Goal: Information Seeking & Learning: Learn about a topic

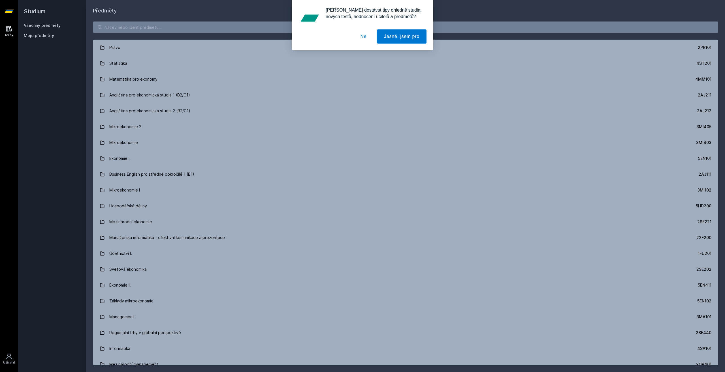
click at [161, 24] on div "[PERSON_NAME] dostávat tipy ohledně studia, nových testů, hodnocení učitelů a p…" at bounding box center [362, 25] width 725 height 50
click at [158, 29] on div "[PERSON_NAME] dostávat tipy ohledně studia, nových testů, hodnocení učitelů a p…" at bounding box center [362, 25] width 725 height 50
click at [370, 37] on button "Ne" at bounding box center [363, 36] width 20 height 14
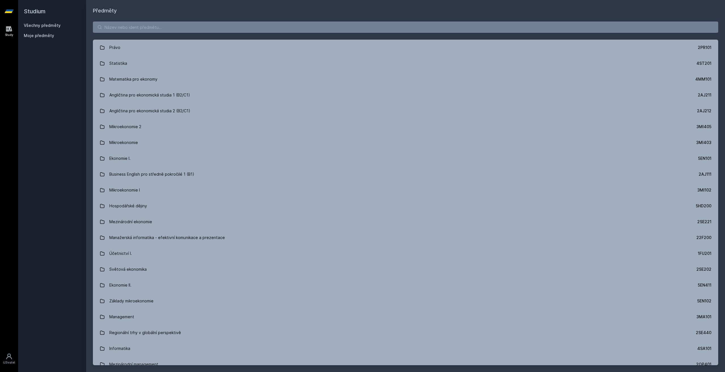
click at [268, 27] on div "[PERSON_NAME] dostávat tipy ohledně studia, nových testů, hodnocení učitelů a p…" at bounding box center [362, 25] width 725 height 50
click at [182, 29] on input "search" at bounding box center [405, 27] width 625 height 11
paste input "4SA330"
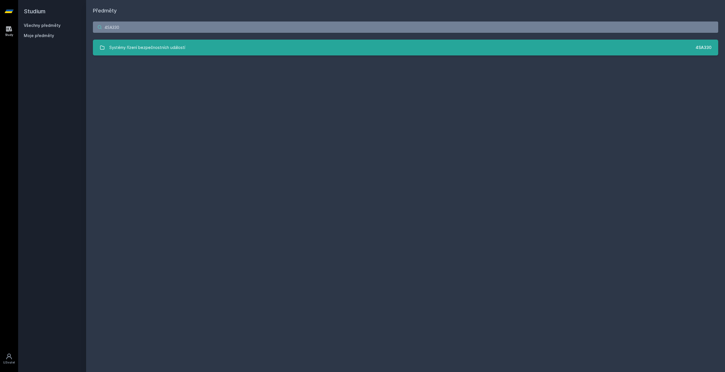
type input "4SA330"
click at [176, 49] on div "Systémy řízení bezpečnostních událostí" at bounding box center [147, 47] width 76 height 11
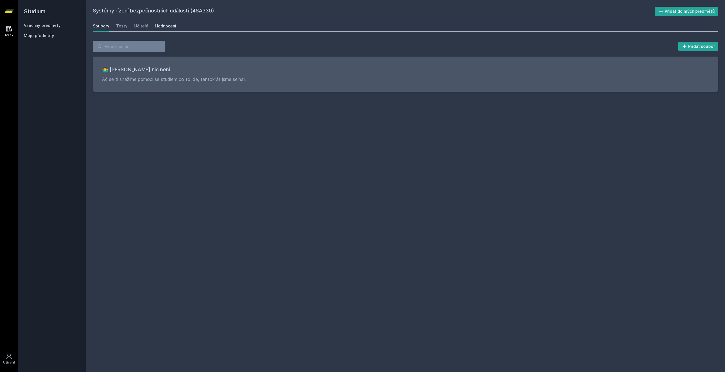
click at [163, 28] on div "Hodnocení" at bounding box center [165, 26] width 21 height 6
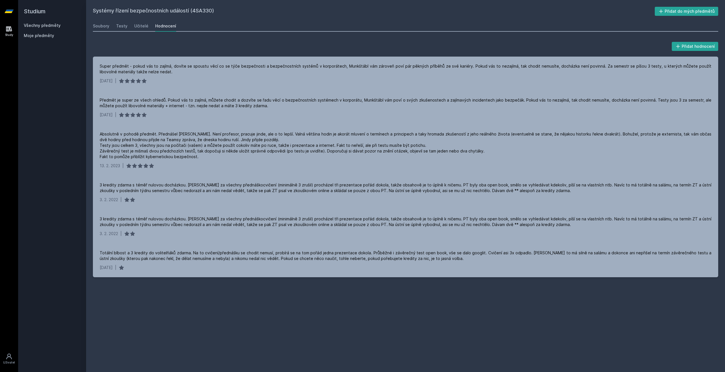
click at [51, 27] on link "Všechny předměty" at bounding box center [42, 25] width 37 height 5
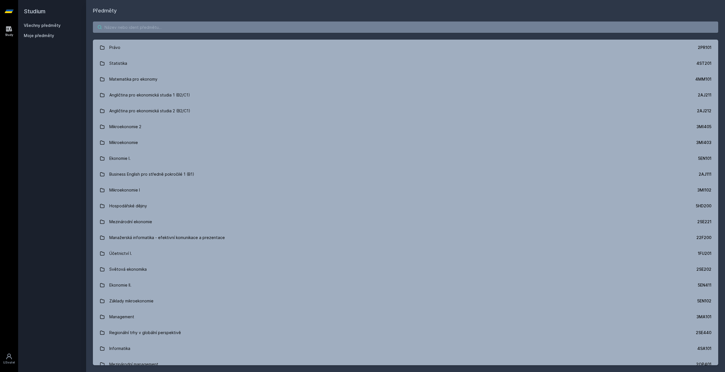
click at [136, 27] on input "search" at bounding box center [405, 27] width 625 height 11
paste input "4IZ260"
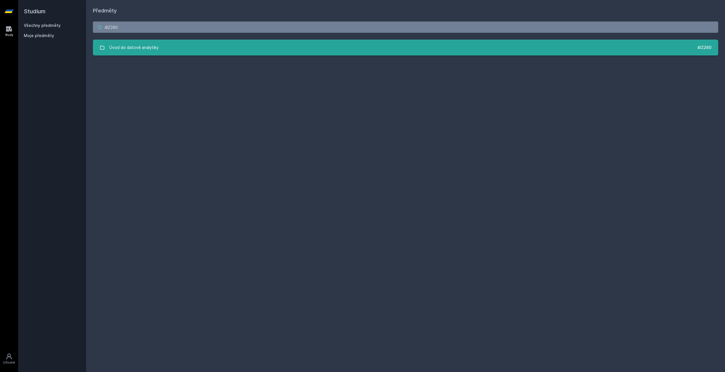
type input "4IZ260"
click at [161, 51] on link "Úvod do datové analytiky 4IZ260" at bounding box center [405, 48] width 625 height 16
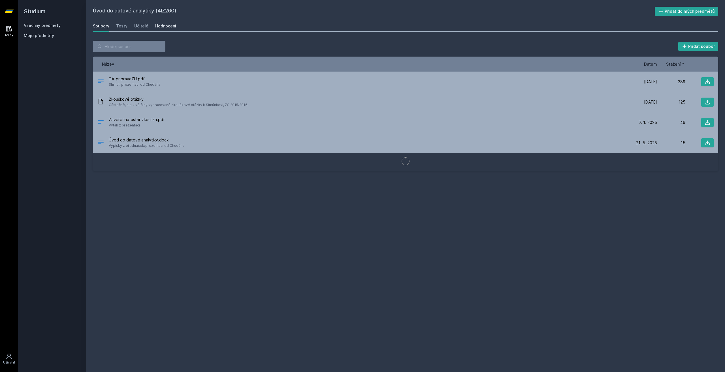
click at [163, 26] on div "Hodnocení" at bounding box center [165, 26] width 21 height 6
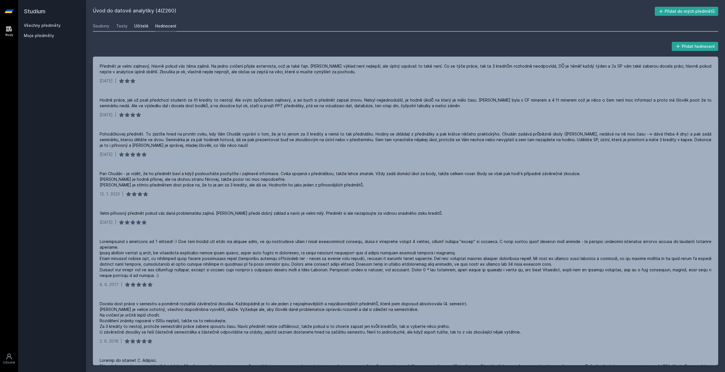
click at [140, 25] on div "Učitelé" at bounding box center [141, 26] width 14 height 6
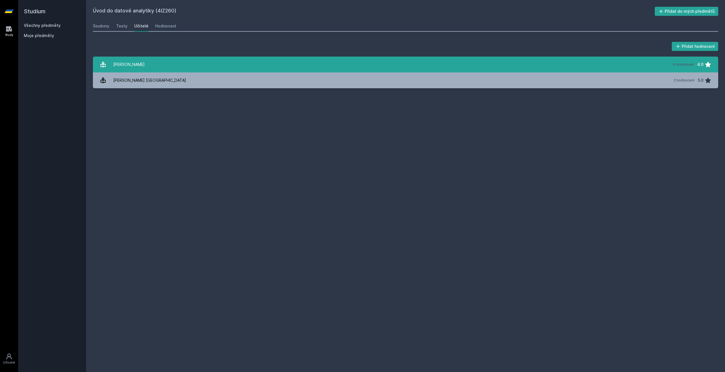
click at [144, 61] on link "[PERSON_NAME] 4 hodnocení 4.0" at bounding box center [405, 65] width 625 height 16
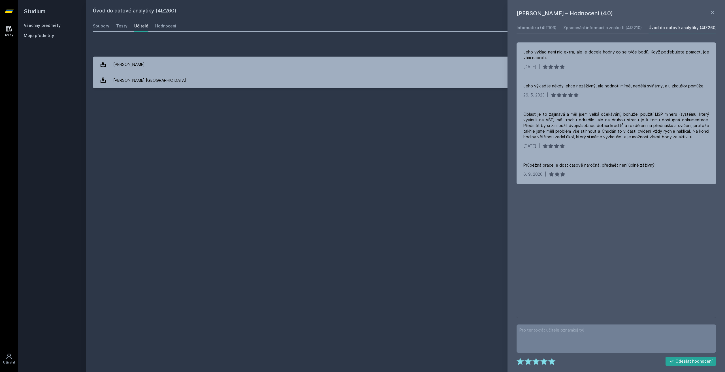
click at [49, 26] on link "Všechny předměty" at bounding box center [42, 25] width 37 height 5
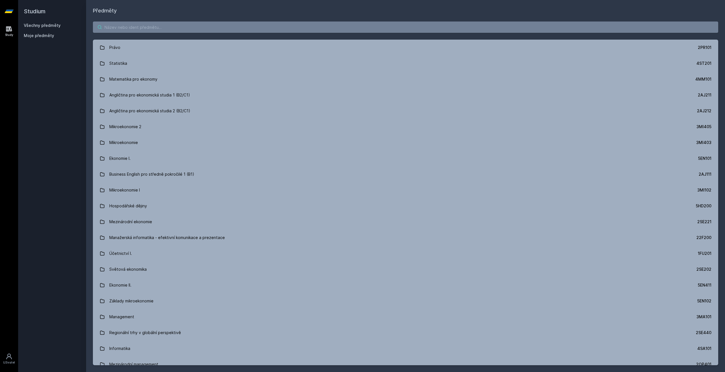
click at [144, 28] on input "search" at bounding box center [405, 27] width 625 height 11
paste input "4IZ268"
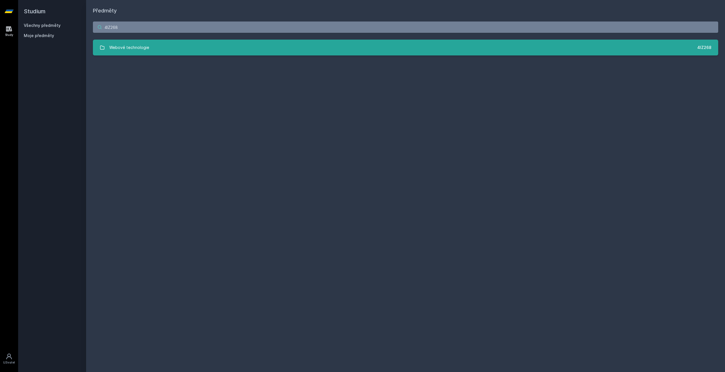
type input "4IZ268"
click at [158, 46] on link "Webové technologie 4IZ268" at bounding box center [405, 48] width 625 height 16
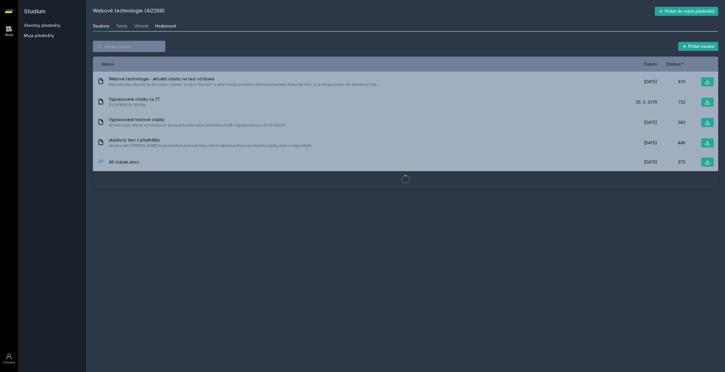
click at [167, 28] on div "Hodnocení" at bounding box center [165, 26] width 21 height 6
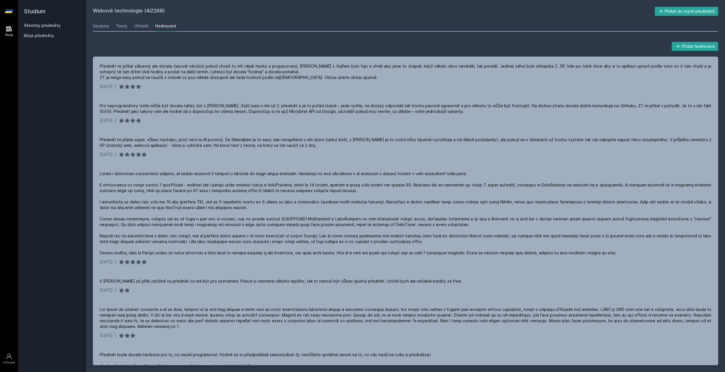
click at [41, 25] on link "Všechny předměty" at bounding box center [42, 25] width 37 height 5
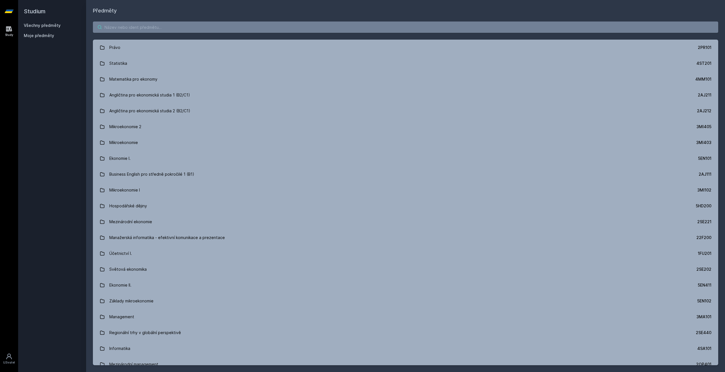
click at [131, 29] on input "search" at bounding box center [405, 27] width 625 height 11
paste input "4IT114"
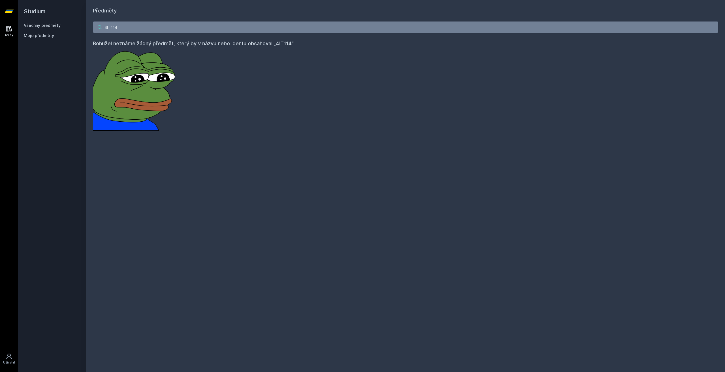
drag, startPoint x: 118, startPoint y: 27, endPoint x: 68, endPoint y: 25, distance: 50.4
click at [93, 25] on input "4IT114" at bounding box center [405, 27] width 625 height 11
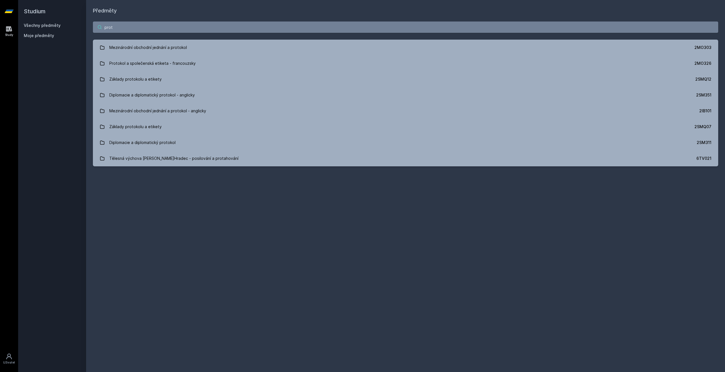
drag, startPoint x: 171, startPoint y: 26, endPoint x: 54, endPoint y: 22, distance: 117.9
click at [93, 22] on input "prot" at bounding box center [405, 27] width 625 height 11
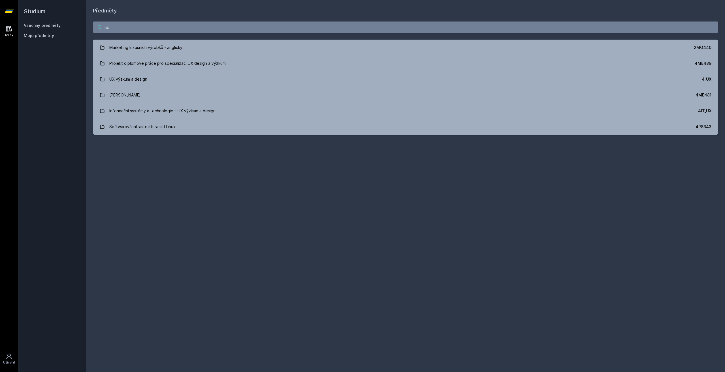
drag, startPoint x: 119, startPoint y: 28, endPoint x: 92, endPoint y: 26, distance: 27.0
click at [93, 28] on input "ux" at bounding box center [405, 27] width 625 height 11
paste input "4it113"
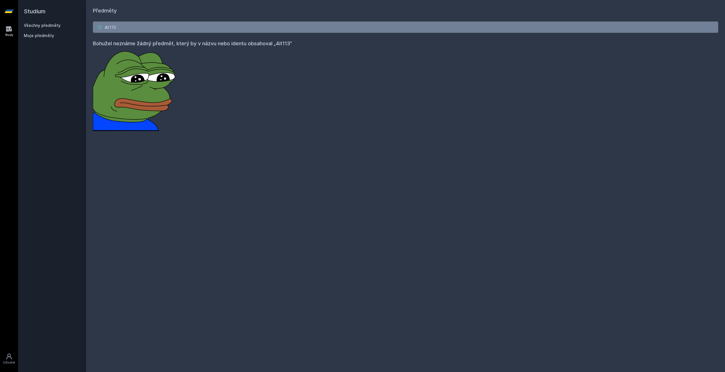
drag, startPoint x: 130, startPoint y: 27, endPoint x: 91, endPoint y: 27, distance: 38.5
click at [93, 27] on input "4it113" at bounding box center [405, 27] width 625 height 11
type input "4it113"
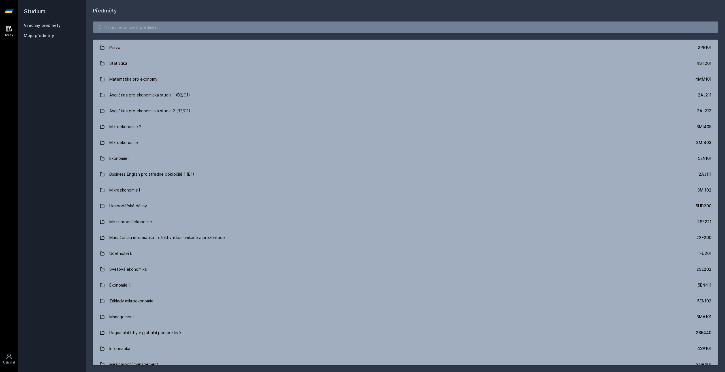
click at [161, 27] on input "search" at bounding box center [405, 27] width 625 height 11
click at [128, 31] on input "search" at bounding box center [405, 27] width 625 height 11
paste input "4EK317"
type input "4EK317"
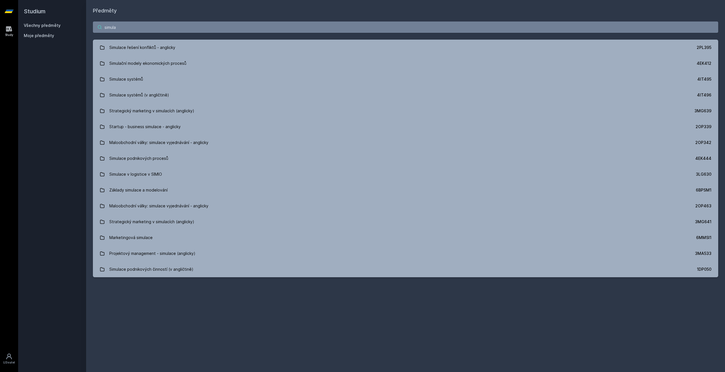
click at [168, 27] on input "simula" at bounding box center [405, 27] width 625 height 11
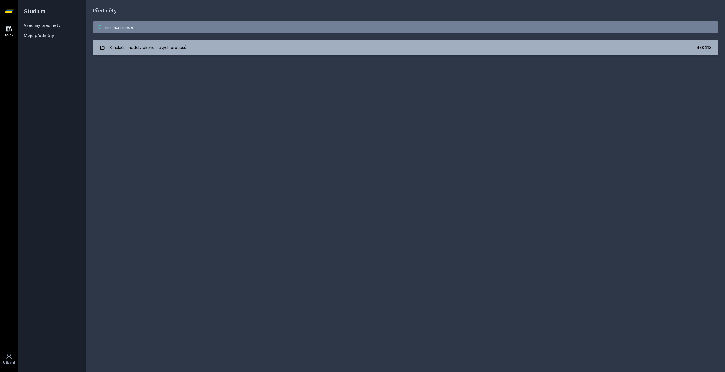
type input "simulační mode"
